Goal: Information Seeking & Learning: Learn about a topic

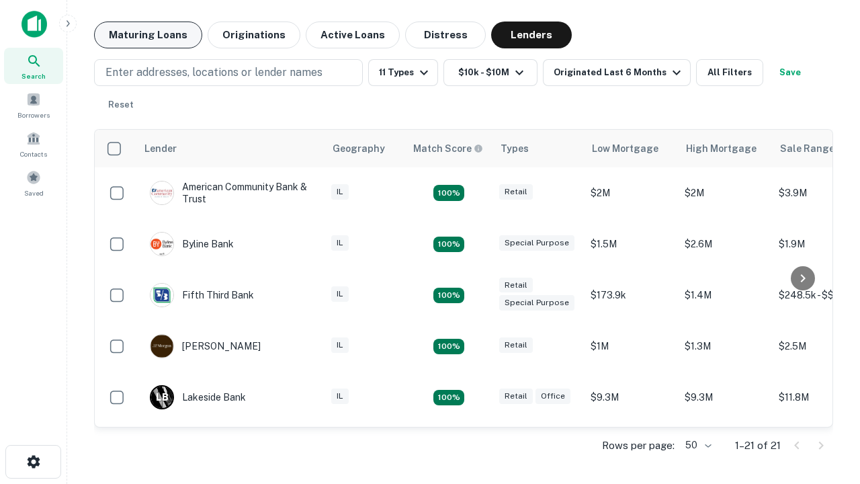
click at [148, 35] on button "Maturing Loans" at bounding box center [148, 35] width 108 height 27
